Goal: Task Accomplishment & Management: Use online tool/utility

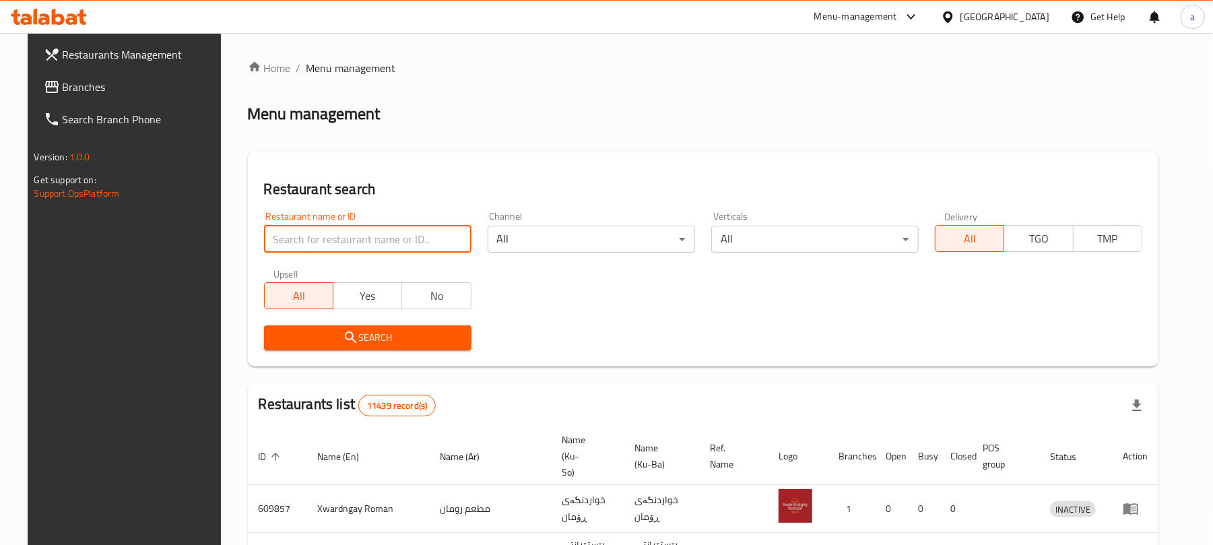
click at [357, 239] on input "search" at bounding box center [368, 239] width 208 height 27
paste input "[PERSON_NAME]"
type input "[PERSON_NAME]"
click button "Search" at bounding box center [368, 337] width 208 height 25
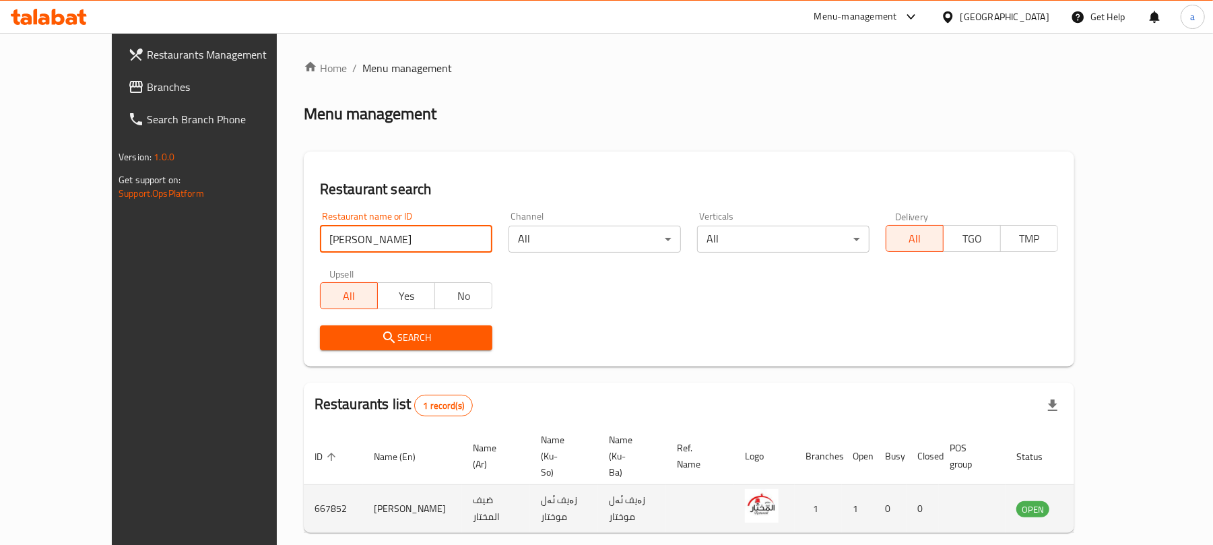
click at [1101, 507] on icon "enhanced table" at bounding box center [1098, 509] width 5 height 5
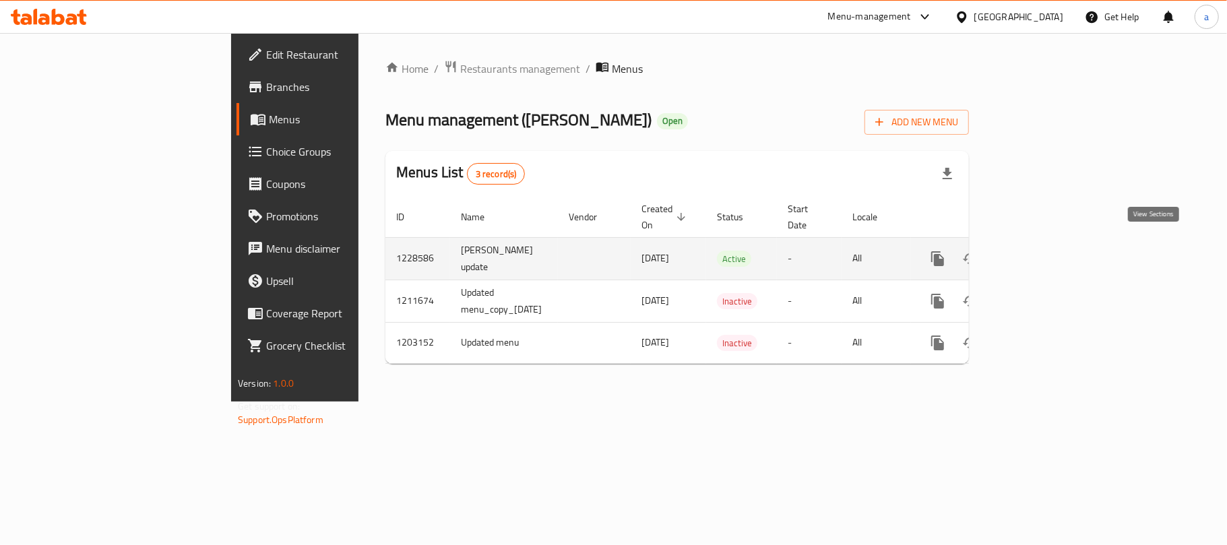
click at [1043, 251] on icon "enhanced table" at bounding box center [1035, 259] width 16 height 16
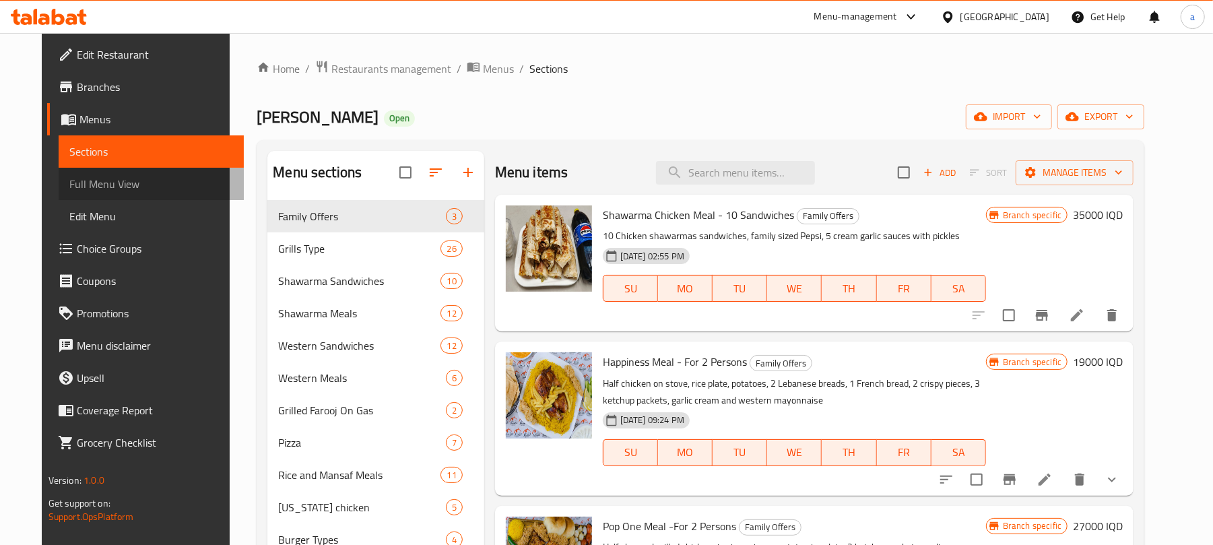
click at [86, 192] on span "Full Menu View" at bounding box center [151, 184] width 164 height 16
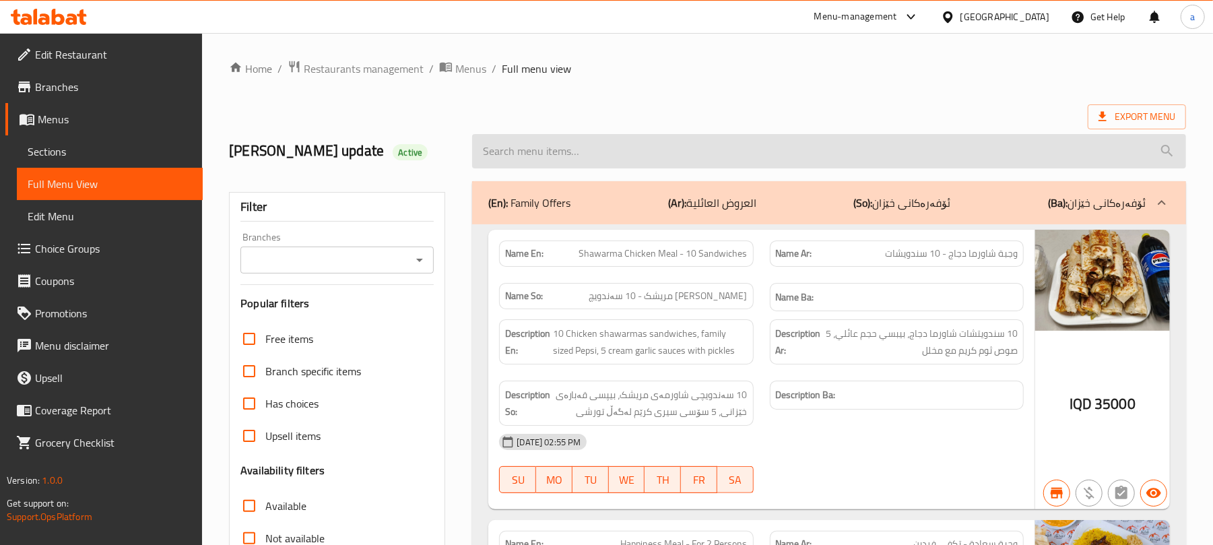
click at [551, 159] on input "search" at bounding box center [829, 151] width 714 height 34
paste input "5 Pieces Of KFC Half Broasted Chicken"
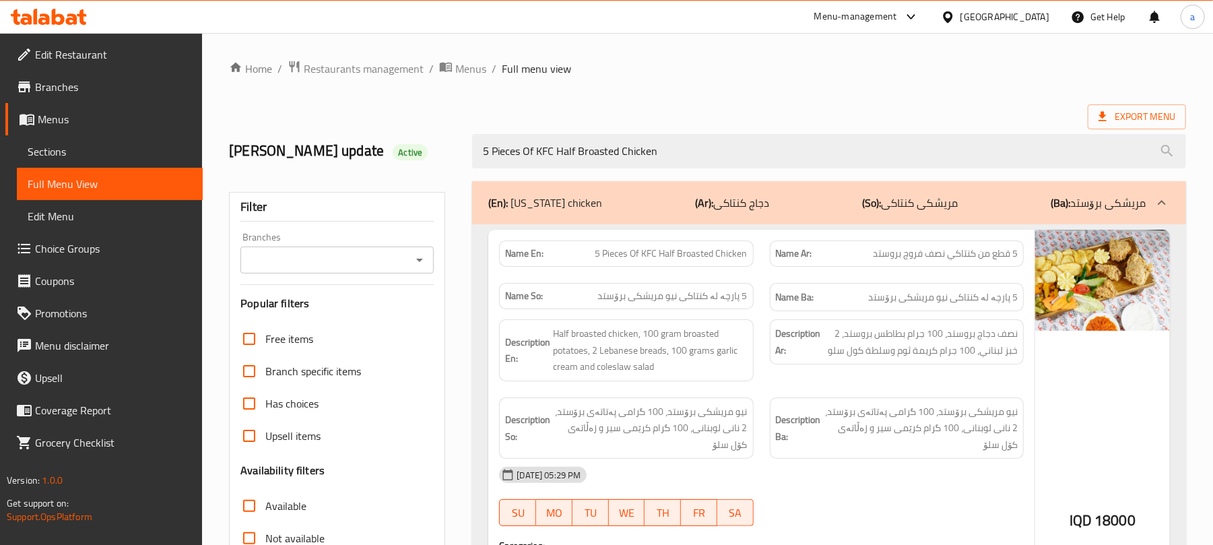
click at [414, 263] on icon "Open" at bounding box center [420, 260] width 16 height 16
type input "5 Pieces Of KFC Half Broasted Chicken"
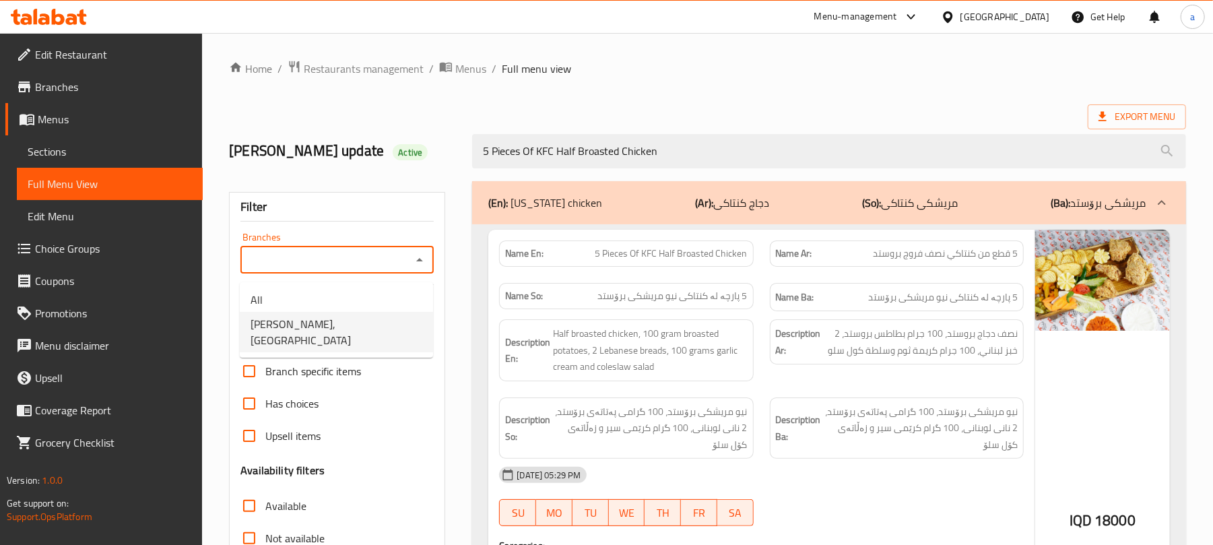
click at [349, 319] on span "[PERSON_NAME], [GEOGRAPHIC_DATA]" at bounding box center [337, 332] width 172 height 32
type input "[PERSON_NAME], [GEOGRAPHIC_DATA]"
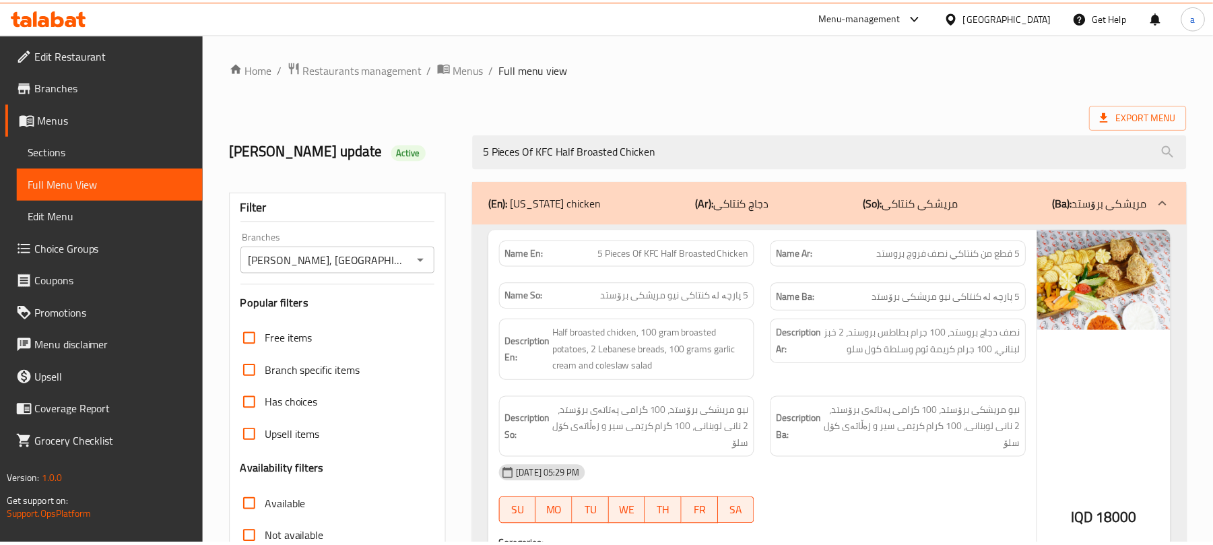
scroll to position [267, 0]
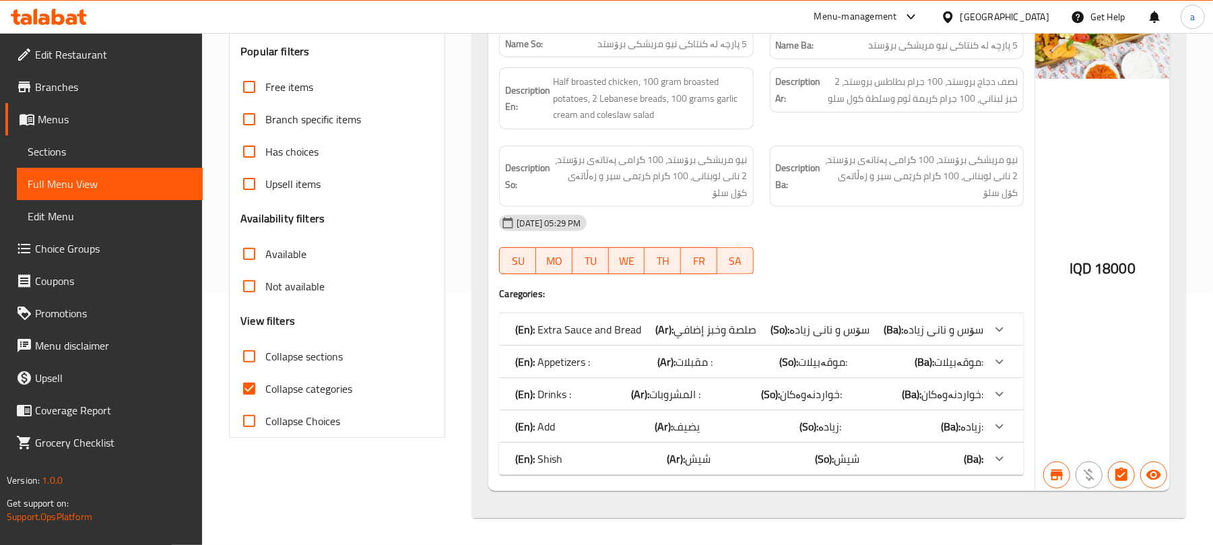
click at [95, 152] on span "Sections" at bounding box center [110, 152] width 164 height 16
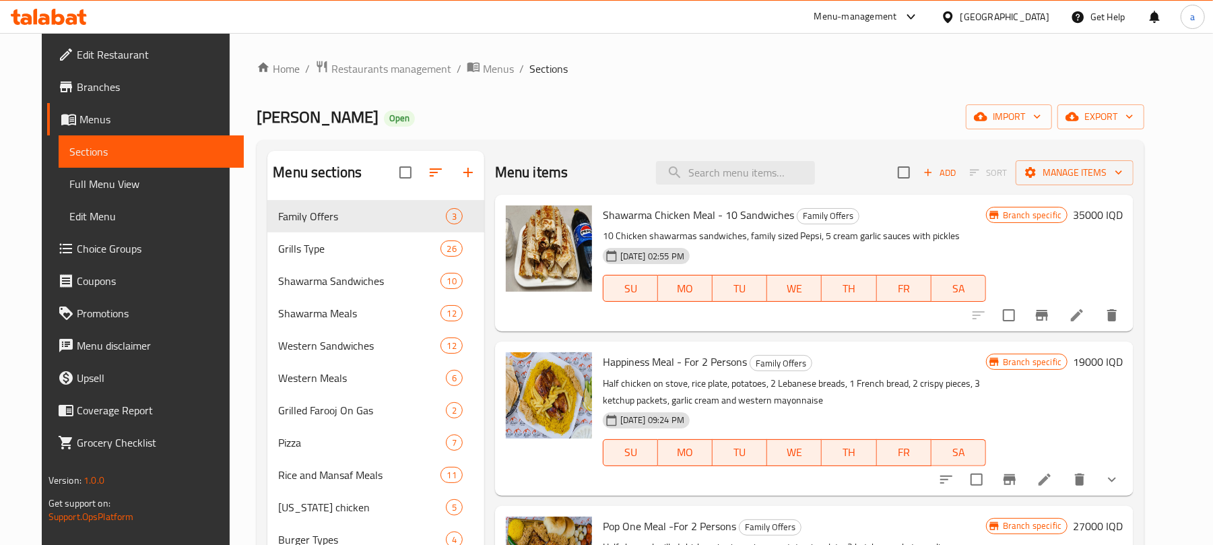
click at [86, 192] on span "Full Menu View" at bounding box center [151, 184] width 164 height 16
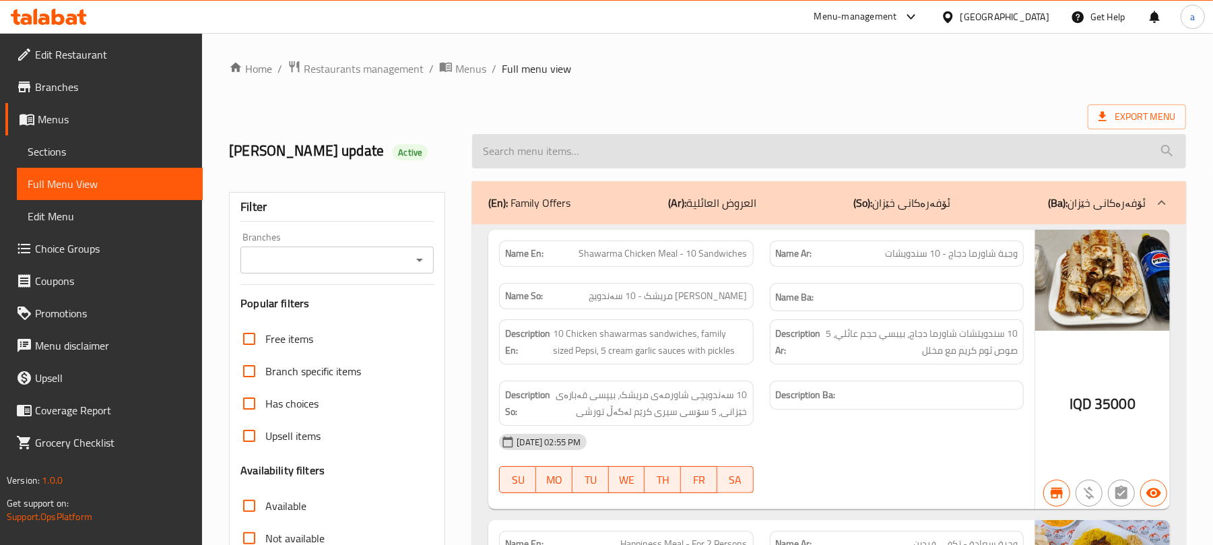
click at [577, 164] on input "search" at bounding box center [829, 151] width 714 height 34
paste input "Liver Meal"
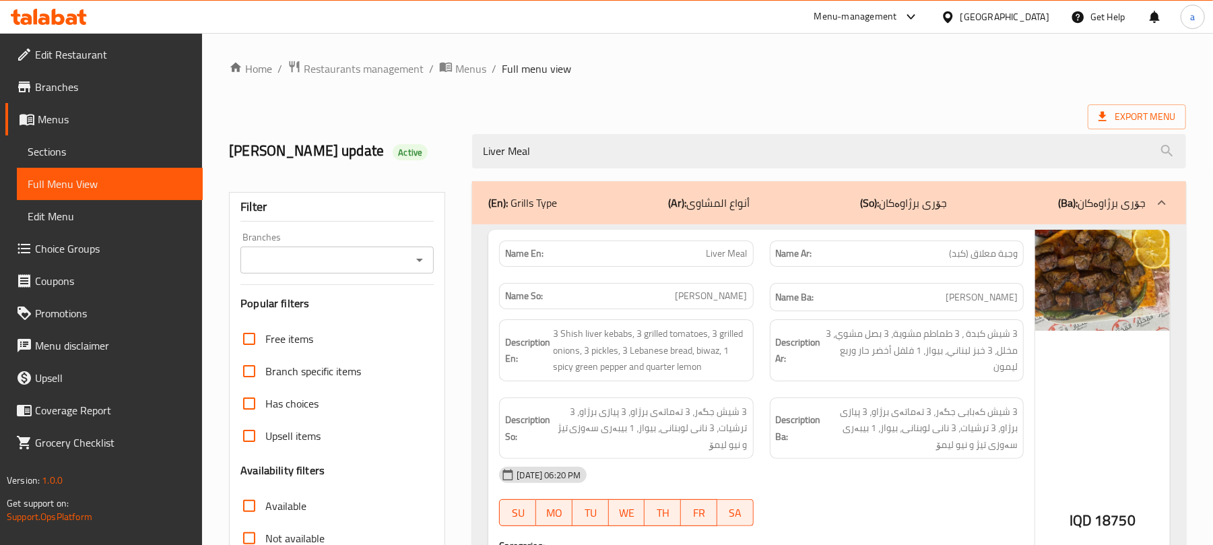
click at [412, 267] on icon "Open" at bounding box center [420, 260] width 16 height 16
type input "Liver Meal"
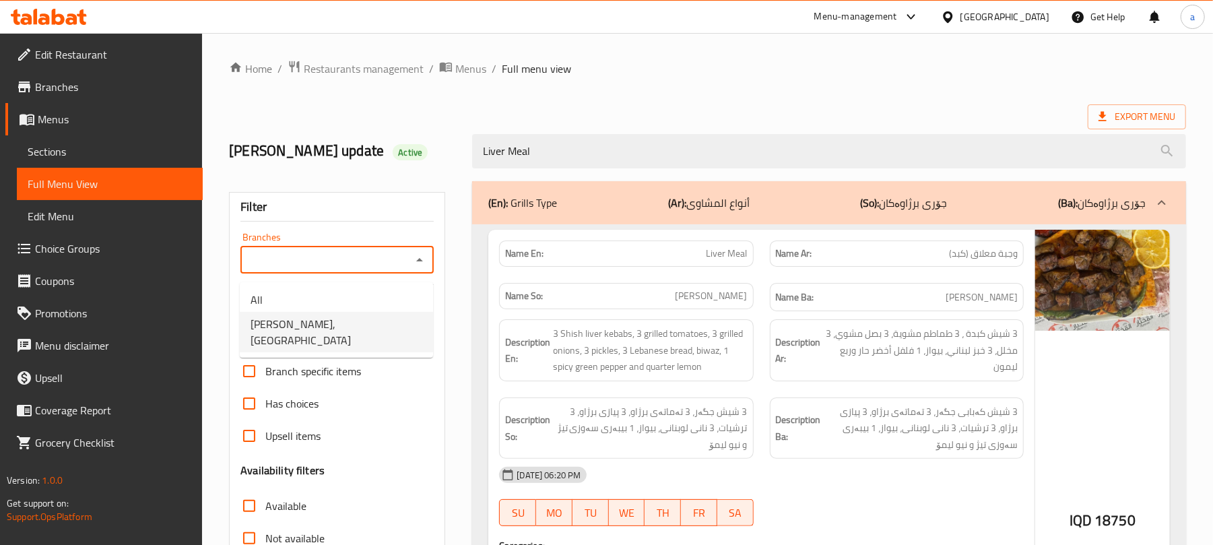
click at [365, 332] on span "[PERSON_NAME], [GEOGRAPHIC_DATA]" at bounding box center [337, 332] width 172 height 32
type input "[PERSON_NAME], [GEOGRAPHIC_DATA]"
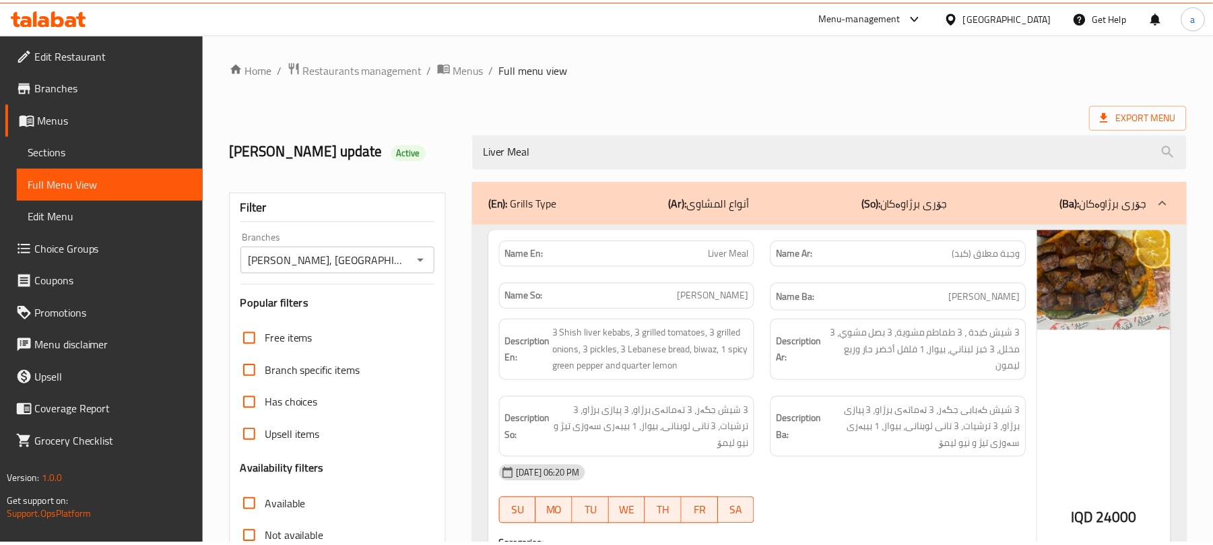
scroll to position [267, 0]
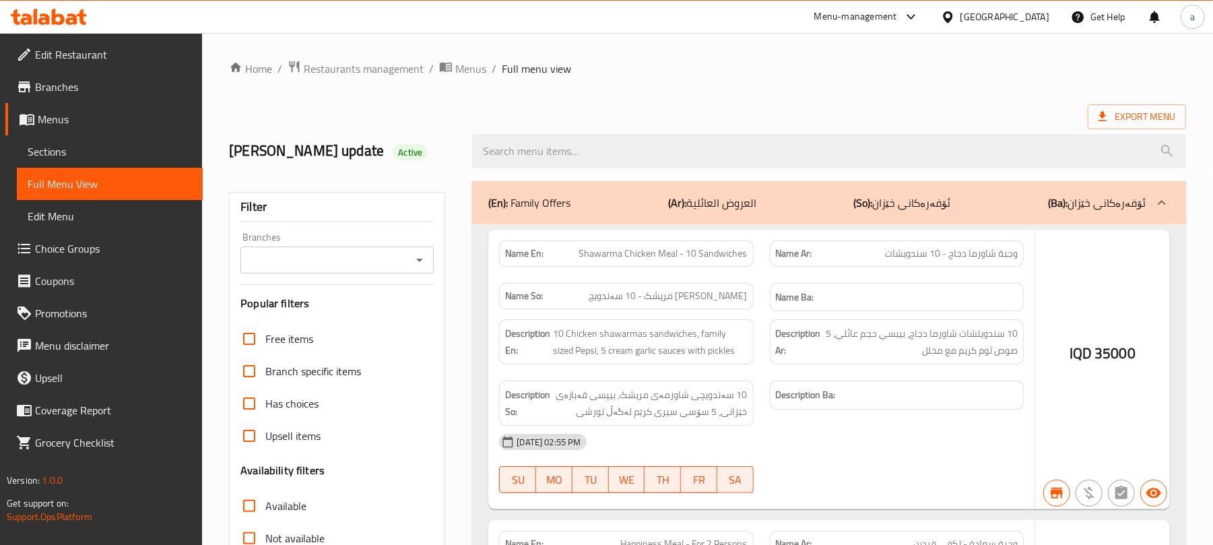
click at [615, 166] on input "search" at bounding box center [829, 151] width 714 height 34
paste input "Half Kilo Chicken Kebab"
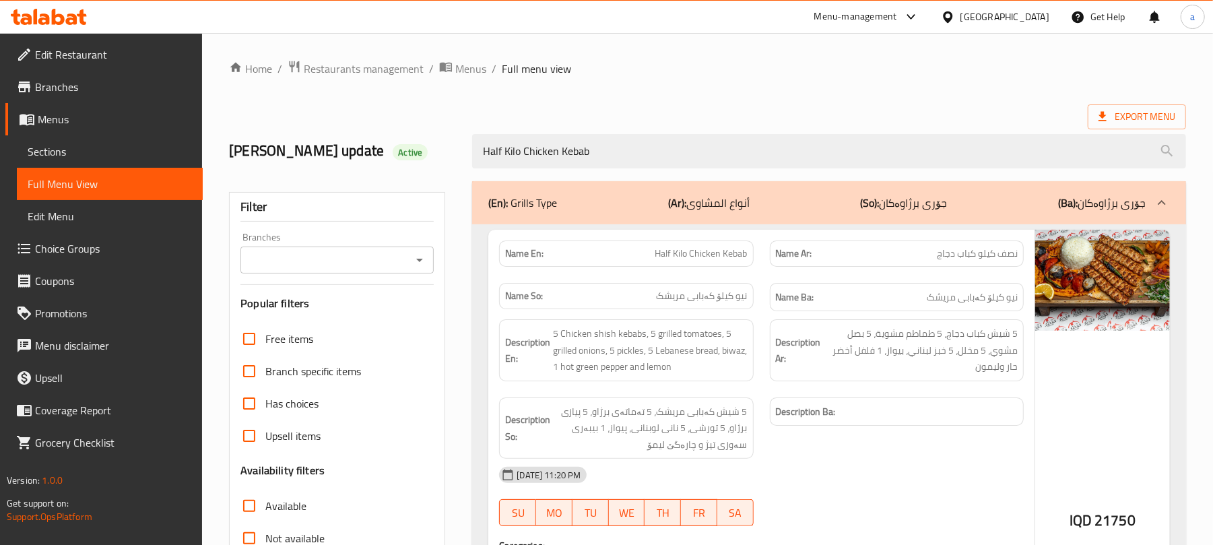
click at [420, 268] on icon "Open" at bounding box center [420, 260] width 16 height 16
type input "Half Kilo Chicken Kebab"
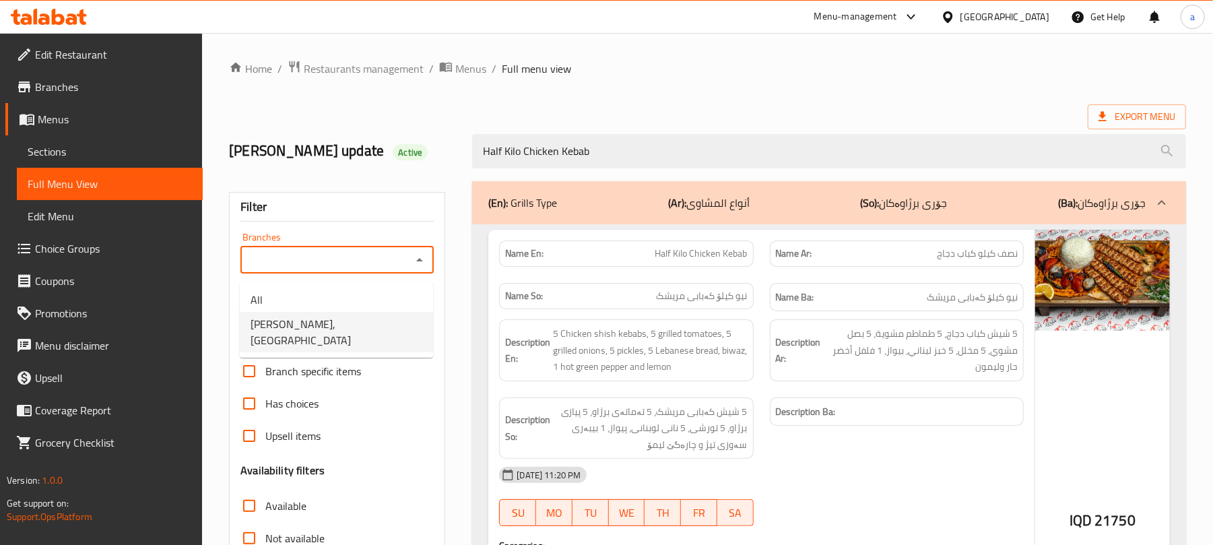
click at [303, 329] on span "[PERSON_NAME], [GEOGRAPHIC_DATA]" at bounding box center [337, 332] width 172 height 32
type input "[PERSON_NAME], [GEOGRAPHIC_DATA]"
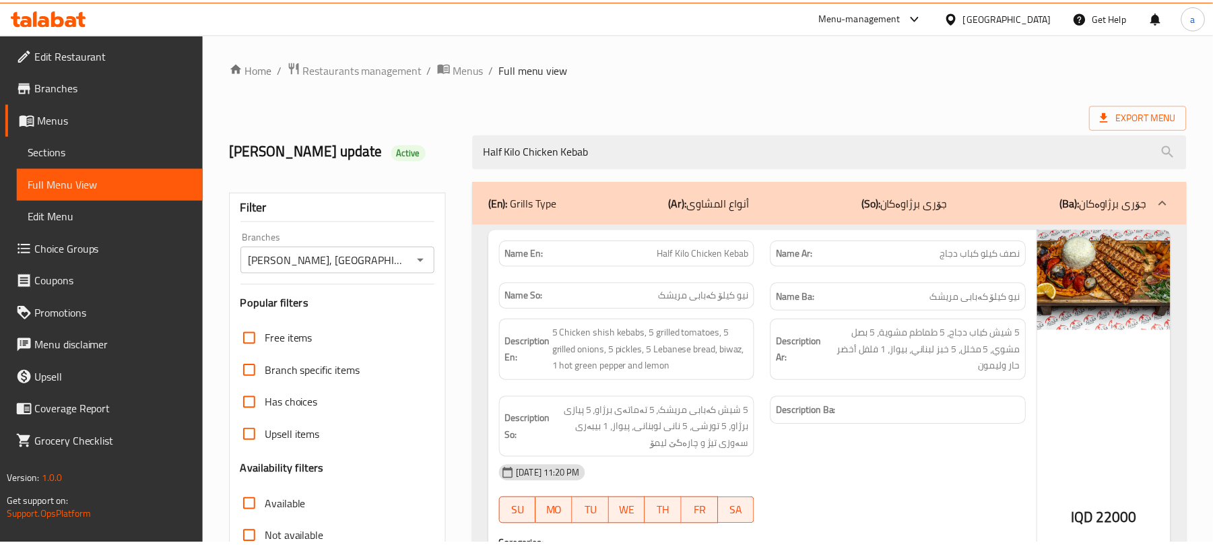
scroll to position [267, 0]
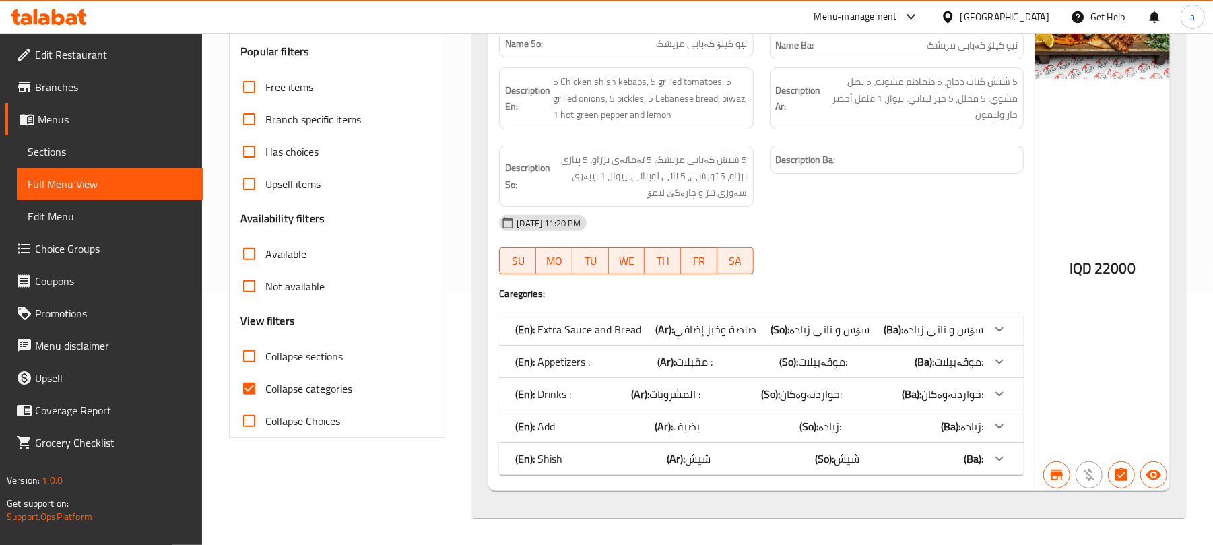
click at [49, 176] on link "Full Menu View" at bounding box center [110, 184] width 186 height 32
click at [71, 154] on span "Sections" at bounding box center [110, 152] width 164 height 16
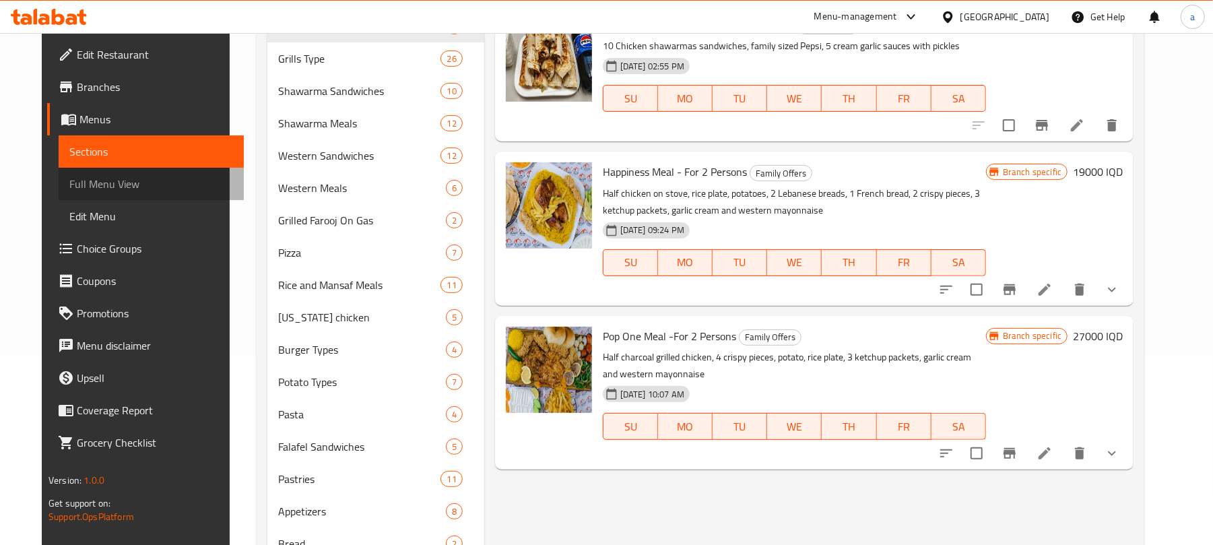
click at [103, 183] on span "Full Menu View" at bounding box center [151, 184] width 164 height 16
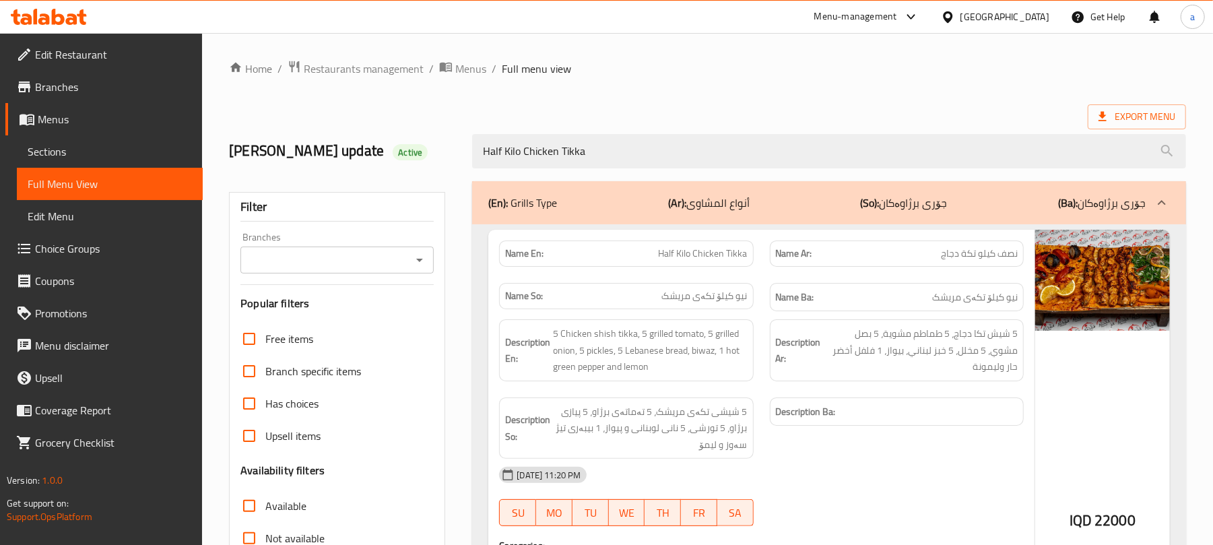
click at [419, 262] on icon "Open" at bounding box center [420, 260] width 16 height 16
type input "Half Kilo Chicken Tikka"
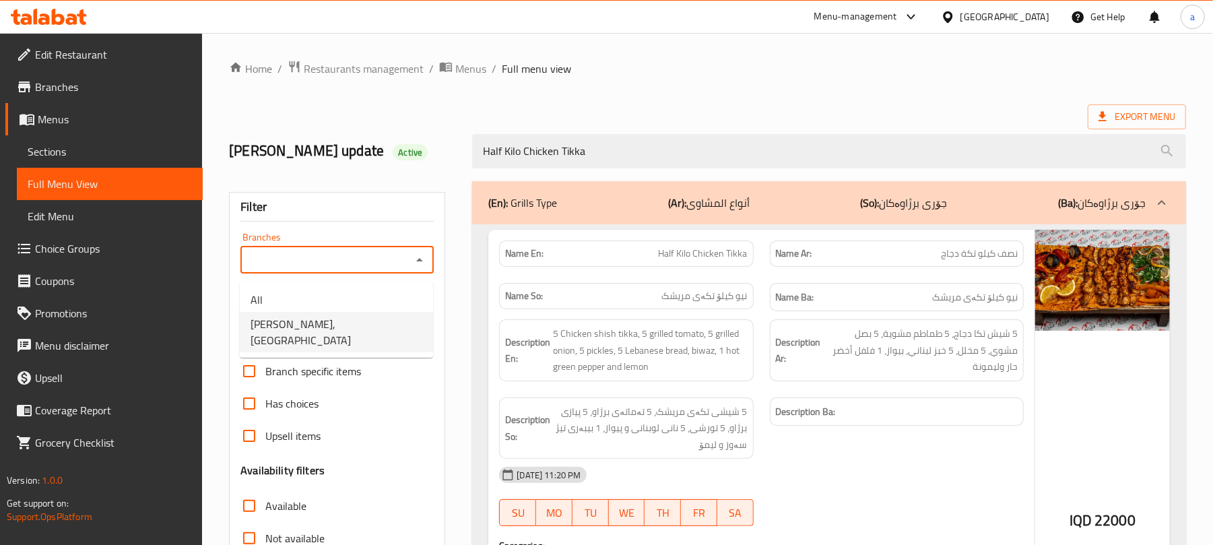
click at [349, 322] on span "[PERSON_NAME], [GEOGRAPHIC_DATA]" at bounding box center [337, 332] width 172 height 32
type input "[PERSON_NAME], [GEOGRAPHIC_DATA]"
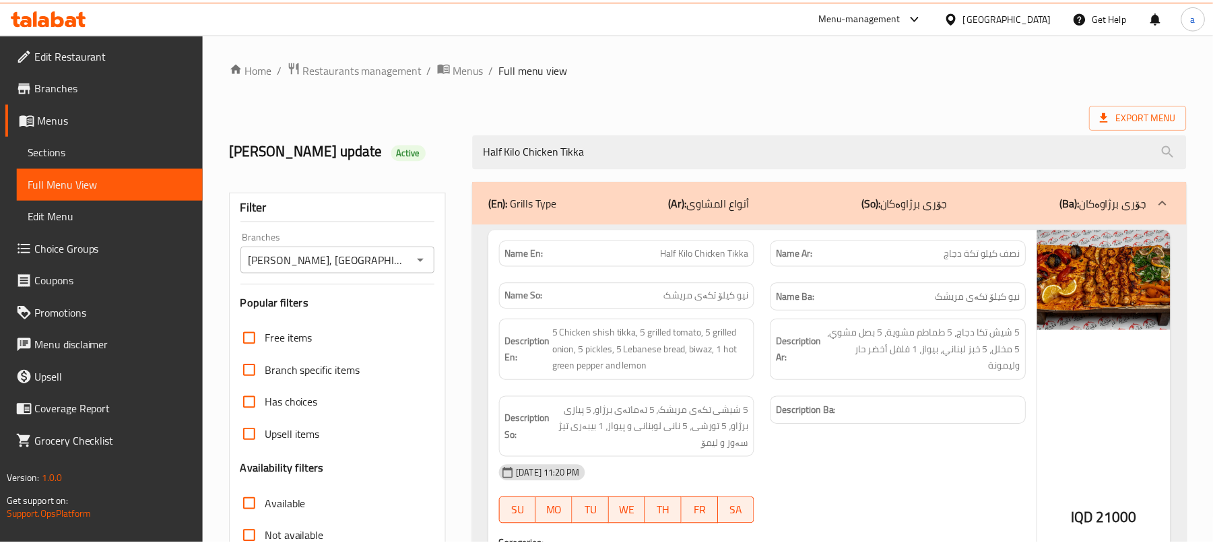
scroll to position [267, 0]
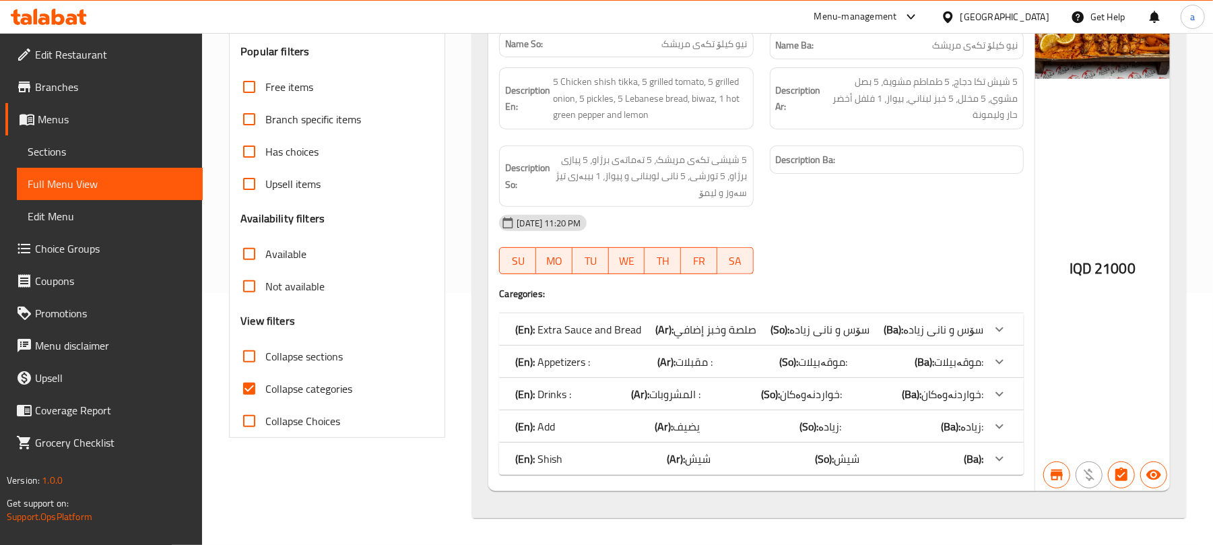
click at [81, 152] on span "Sections" at bounding box center [110, 152] width 164 height 16
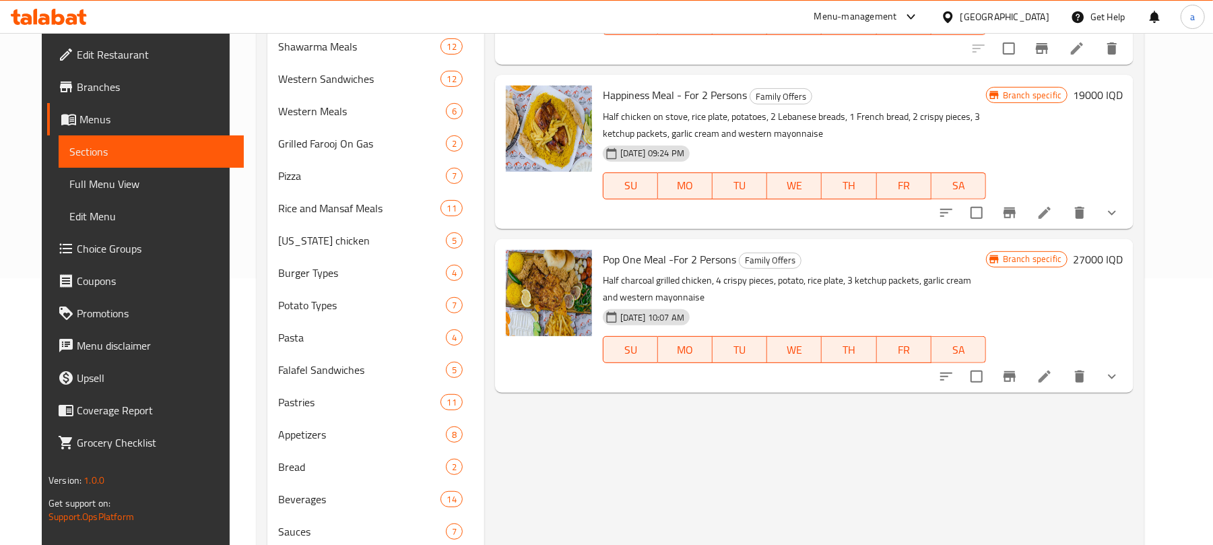
scroll to position [190, 0]
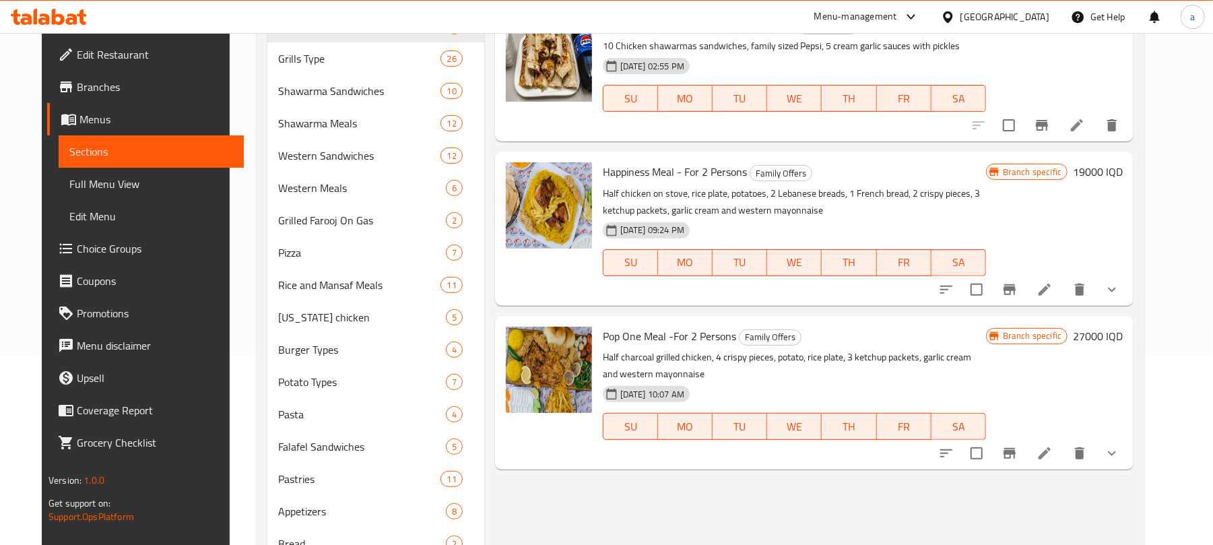
click at [104, 192] on span "Full Menu View" at bounding box center [151, 184] width 164 height 16
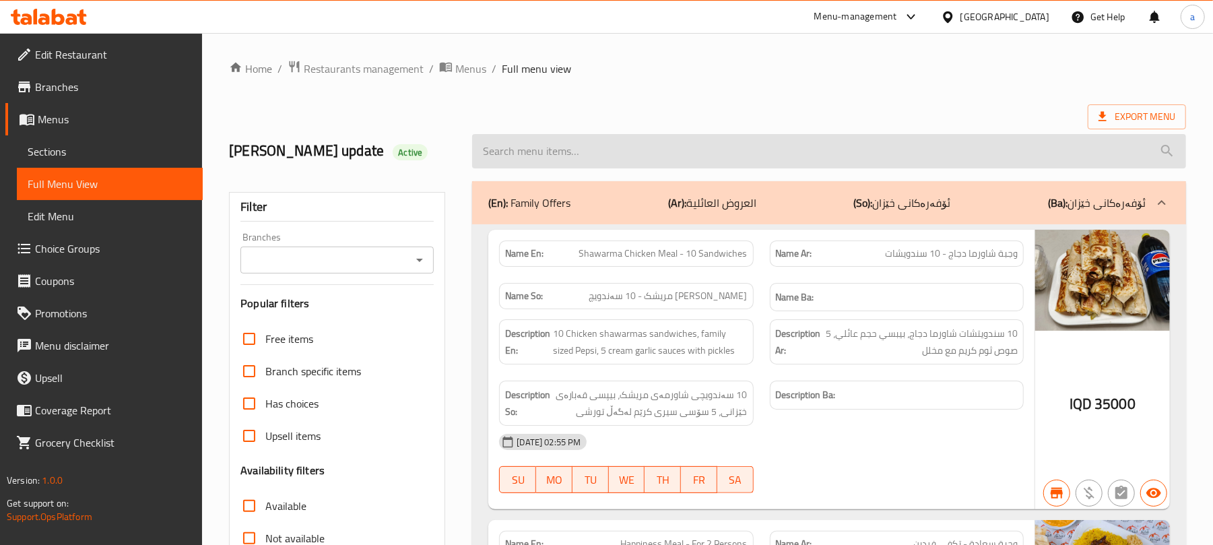
click at [580, 160] on input "search" at bounding box center [829, 151] width 714 height 34
paste input "Happiness Meal - For 2 Persons"
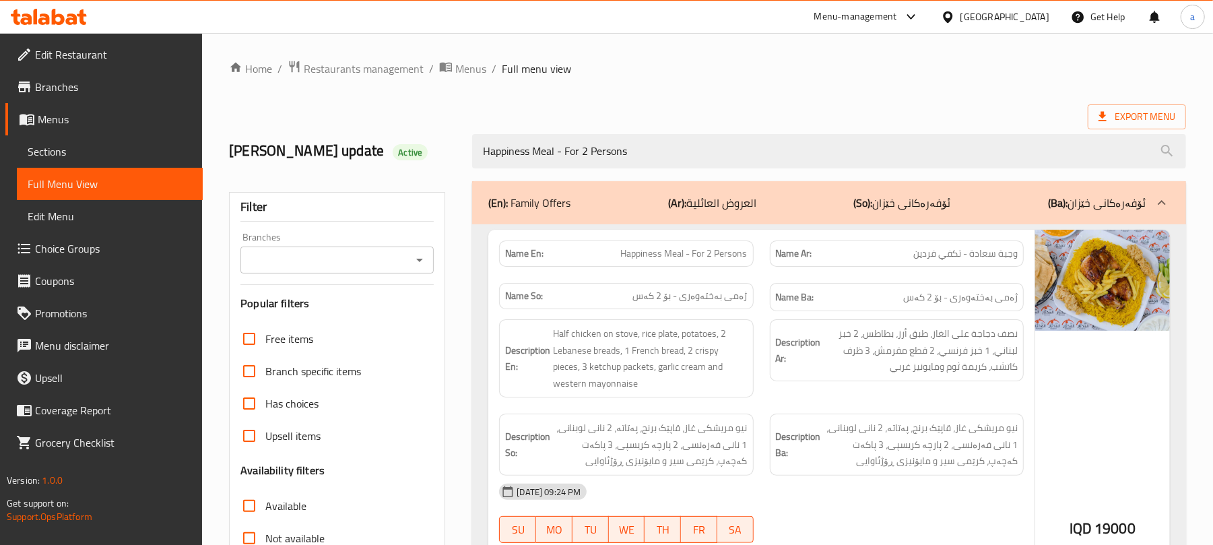
click at [424, 268] on icon "Open" at bounding box center [420, 260] width 16 height 16
type input "Happiness Meal - For 2 Persons"
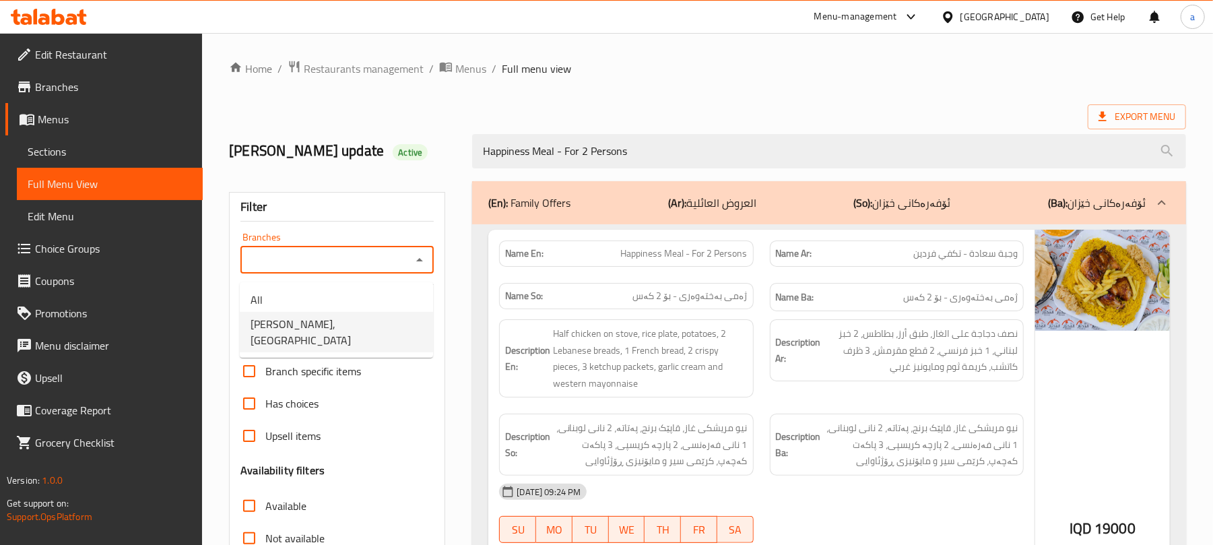
click at [342, 331] on span "[PERSON_NAME], [GEOGRAPHIC_DATA]" at bounding box center [337, 332] width 172 height 32
type input "[PERSON_NAME], [GEOGRAPHIC_DATA]"
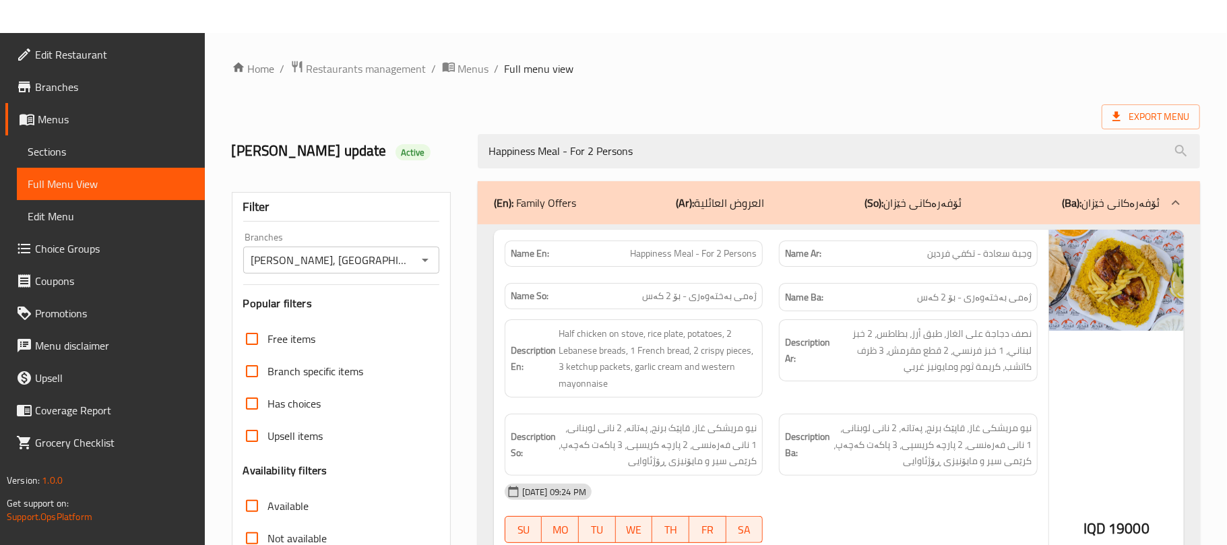
scroll to position [283, 0]
